Goal: Task Accomplishment & Management: Complete application form

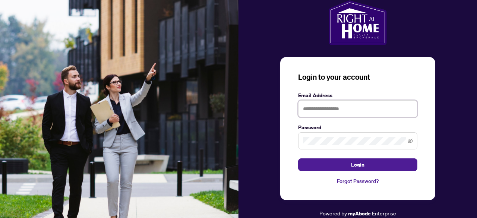
click at [334, 114] on input "text" at bounding box center [357, 108] width 119 height 17
type input "**********"
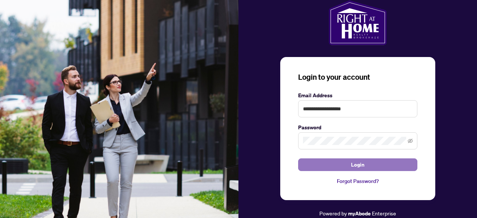
click at [332, 159] on button "Login" at bounding box center [357, 164] width 119 height 13
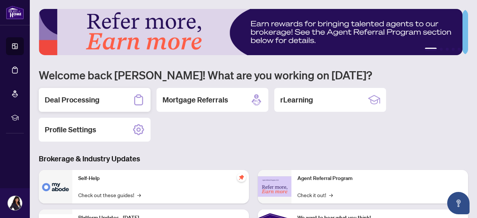
click at [141, 90] on div "Deal Processing" at bounding box center [95, 100] width 112 height 24
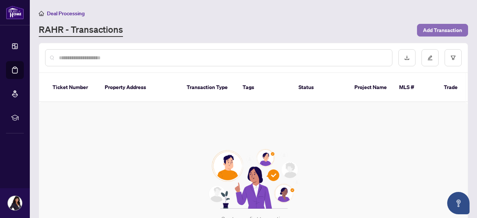
click at [434, 29] on span "Add Transaction" at bounding box center [442, 30] width 39 height 12
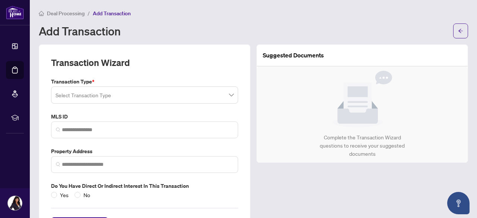
click at [222, 90] on input "search" at bounding box center [141, 96] width 171 height 16
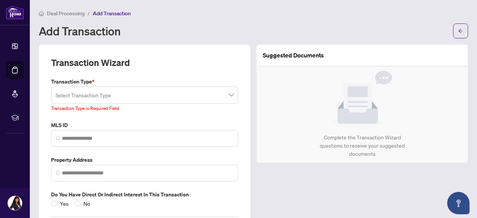
click at [190, 54] on div "Transaction Wizard Transaction Type * Select Transaction Type 13 14 Listing Lis…" at bounding box center [145, 147] width 212 height 206
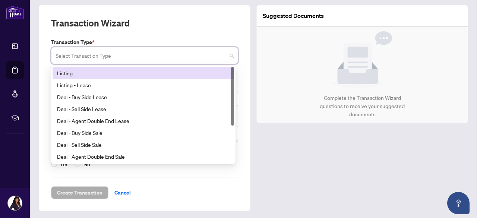
click at [190, 54] on input "search" at bounding box center [141, 56] width 171 height 16
click at [195, 34] on div "Transaction Wizard" at bounding box center [144, 27] width 187 height 21
click at [199, 52] on input "search" at bounding box center [141, 56] width 171 height 16
click at [214, 43] on label "Transaction Type *" at bounding box center [144, 42] width 187 height 8
click at [108, 58] on input "search" at bounding box center [141, 56] width 171 height 16
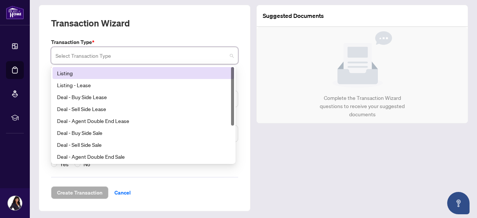
click at [108, 71] on div "Listing" at bounding box center [143, 73] width 172 height 8
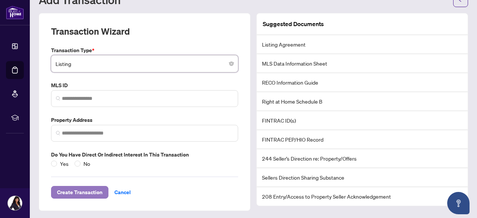
click at [83, 186] on span "Create Transaction" at bounding box center [79, 192] width 45 height 12
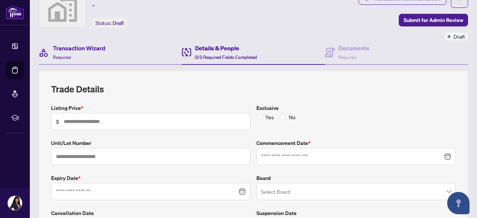
click at [121, 43] on div "Transaction Wizard Required" at bounding box center [110, 53] width 143 height 24
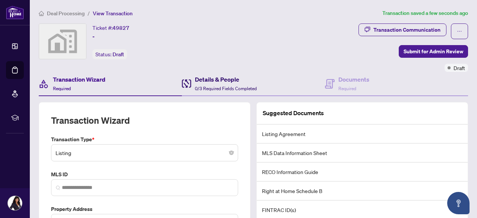
click at [219, 86] on span "0/3 Required Fields Completed" at bounding box center [226, 89] width 62 height 6
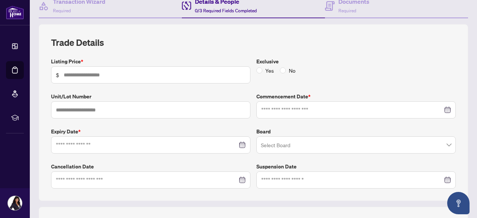
scroll to position [35, 0]
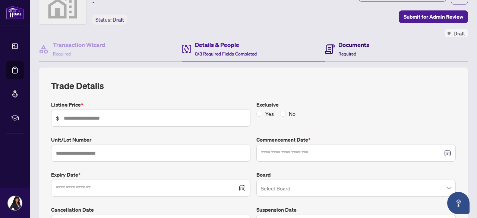
click at [348, 50] on div "Documents Required" at bounding box center [353, 49] width 31 height 18
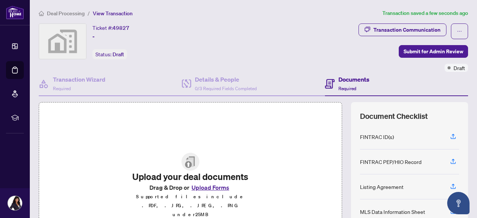
scroll to position [2, 0]
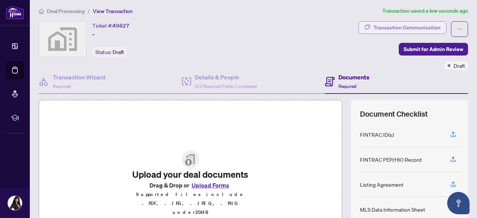
click at [385, 31] on div "Transaction Communication" at bounding box center [406, 28] width 67 height 12
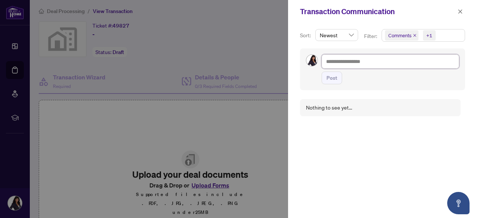
click at [374, 60] on textarea at bounding box center [390, 61] width 137 height 14
click at [458, 8] on span "button" at bounding box center [459, 12] width 5 height 12
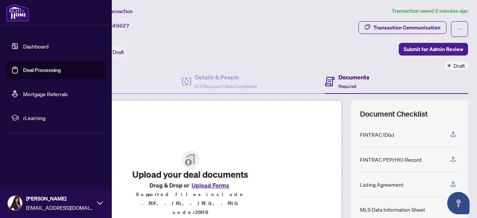
click at [27, 115] on span "rLearning" at bounding box center [61, 118] width 77 height 8
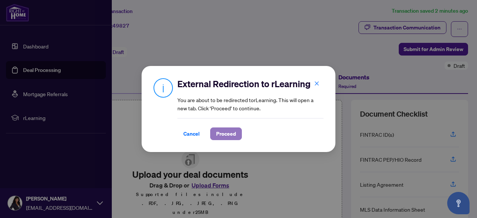
click at [220, 133] on span "Proceed" at bounding box center [226, 134] width 20 height 12
